Goal: Check status: Check status

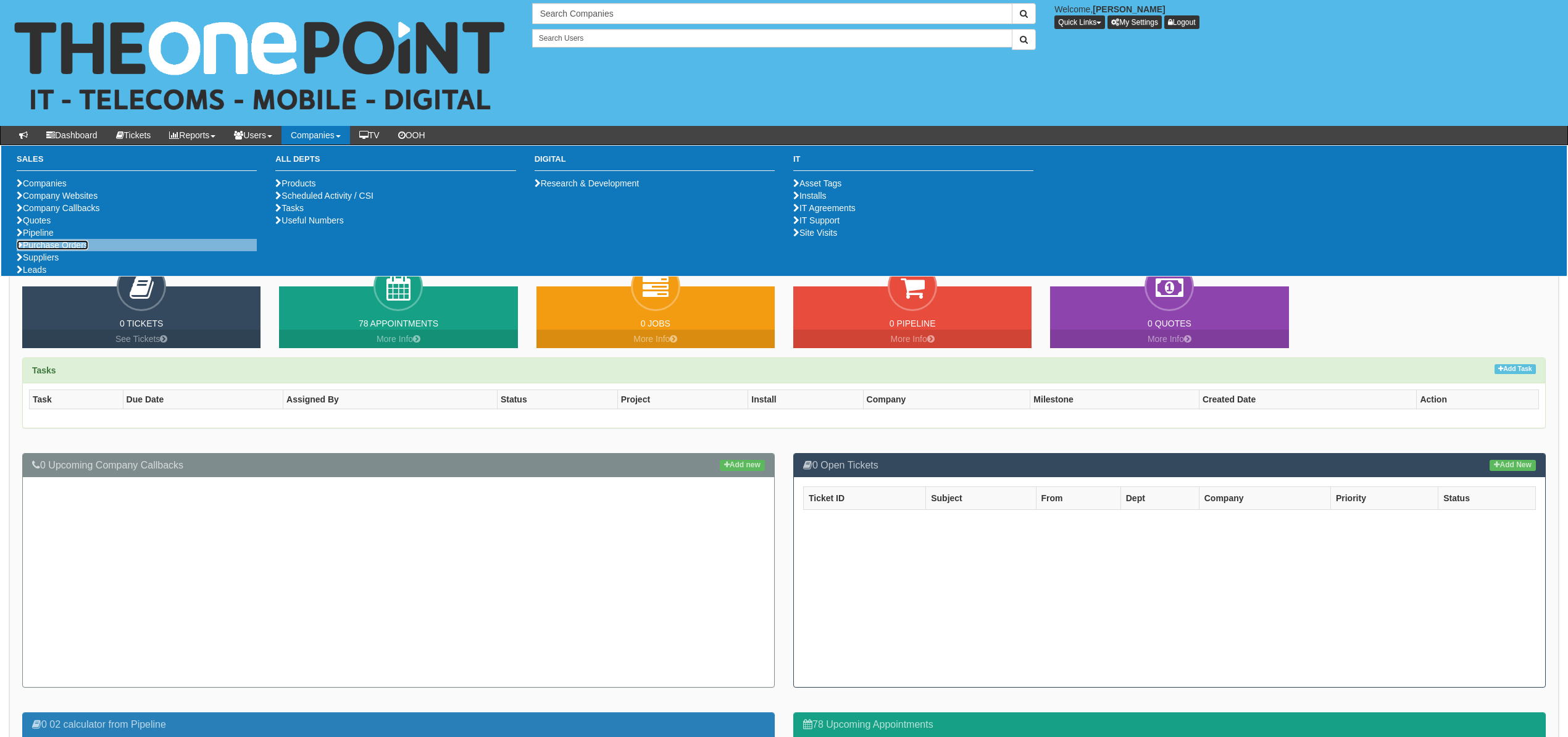
click at [64, 250] on link "Purchase Orders" at bounding box center [52, 244] width 71 height 10
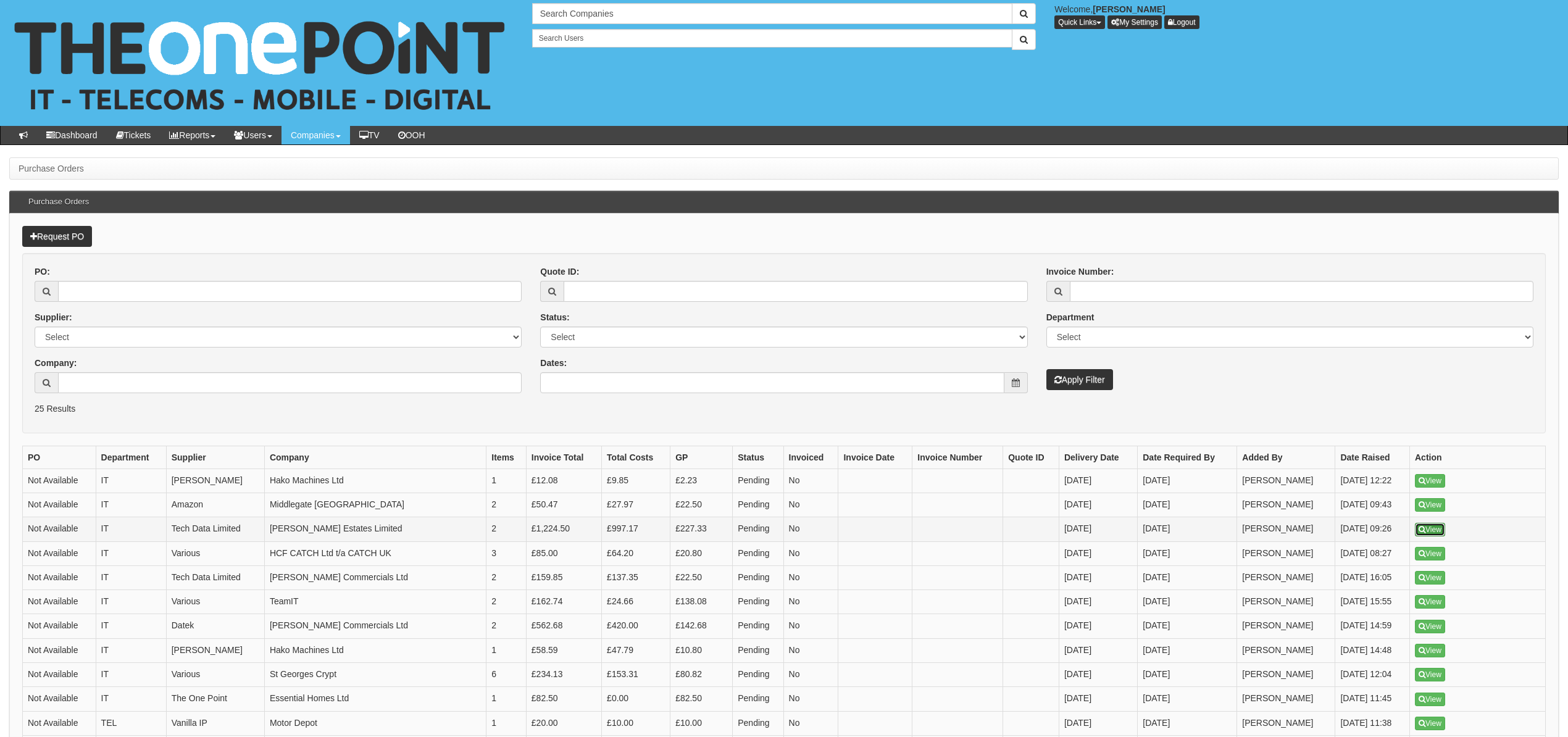
click at [1438, 536] on link "View" at bounding box center [1430, 529] width 30 height 14
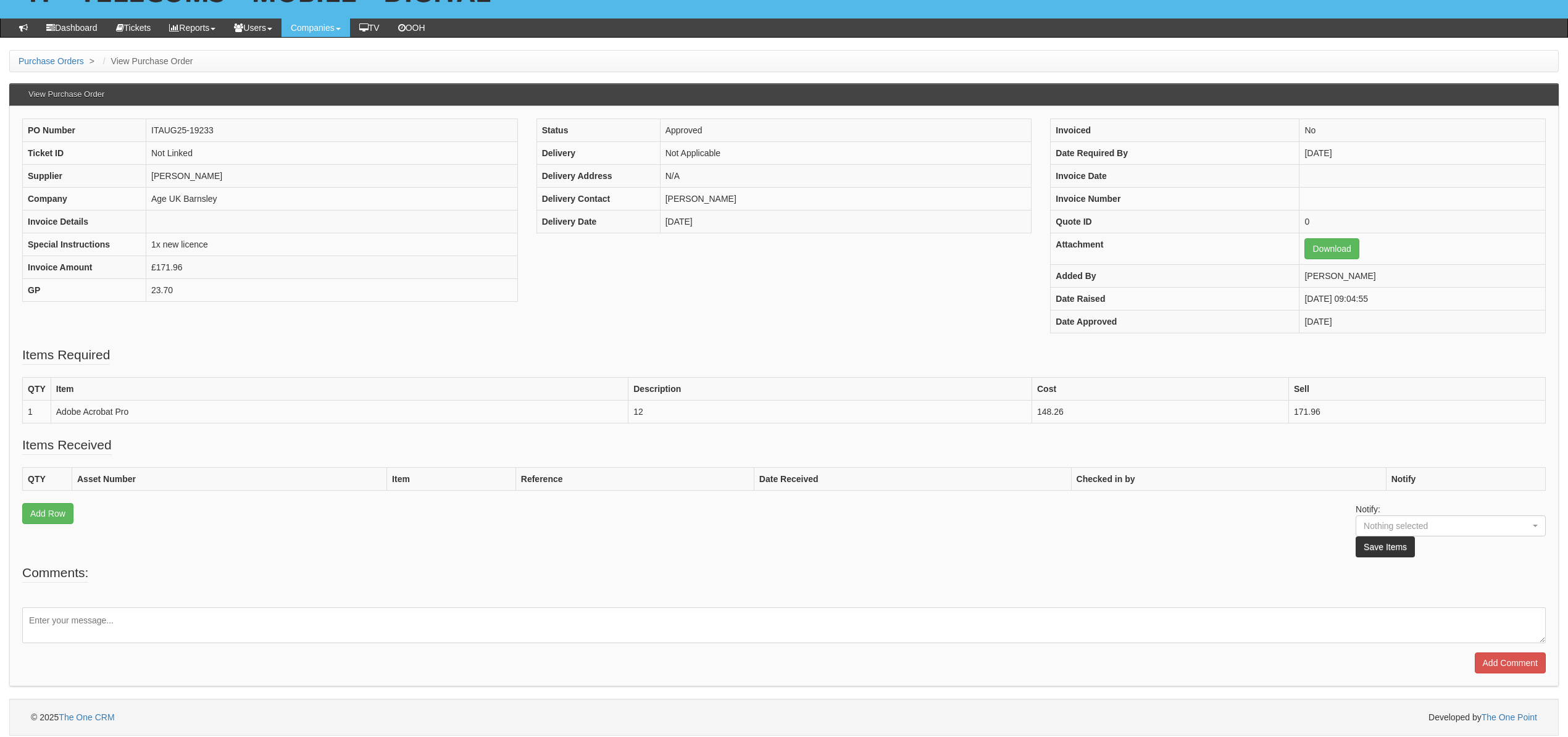
scroll to position [112, 0]
